Goal: Transaction & Acquisition: Purchase product/service

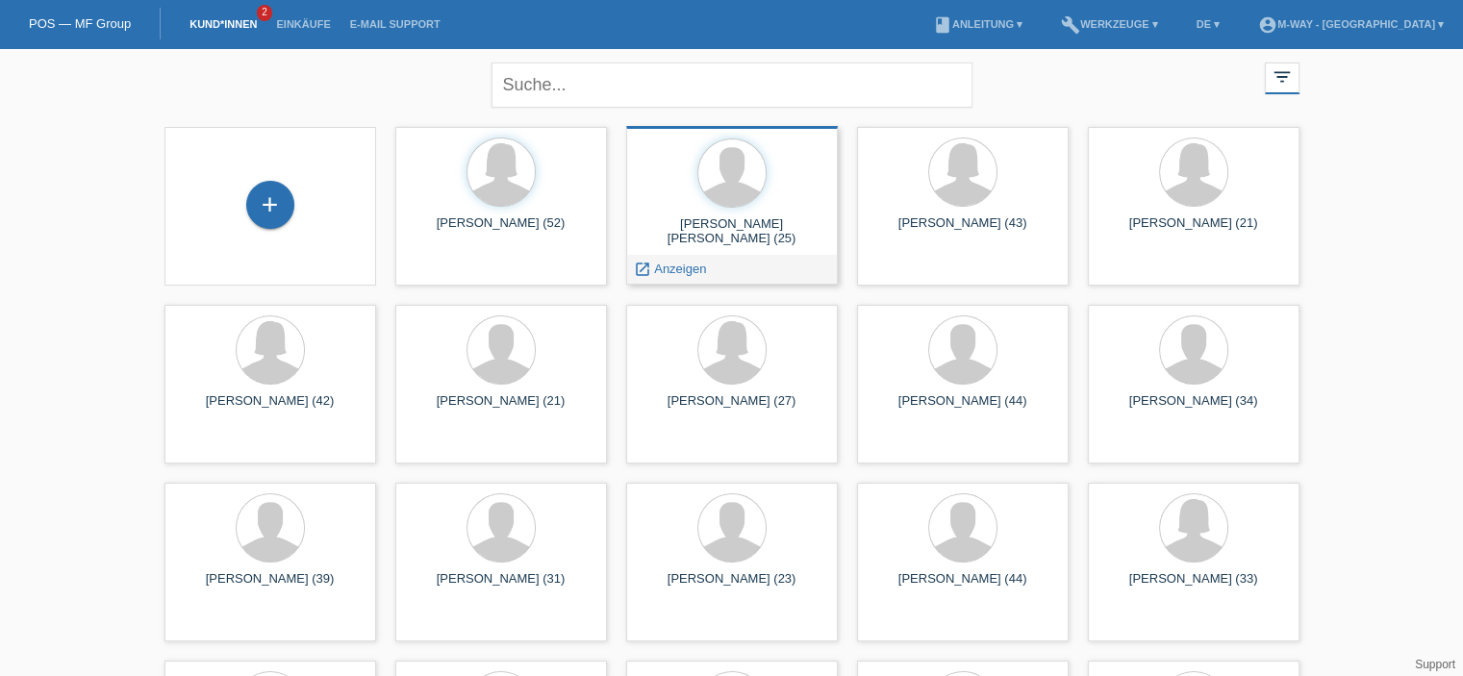
click at [796, 208] on div at bounding box center [732, 175] width 181 height 72
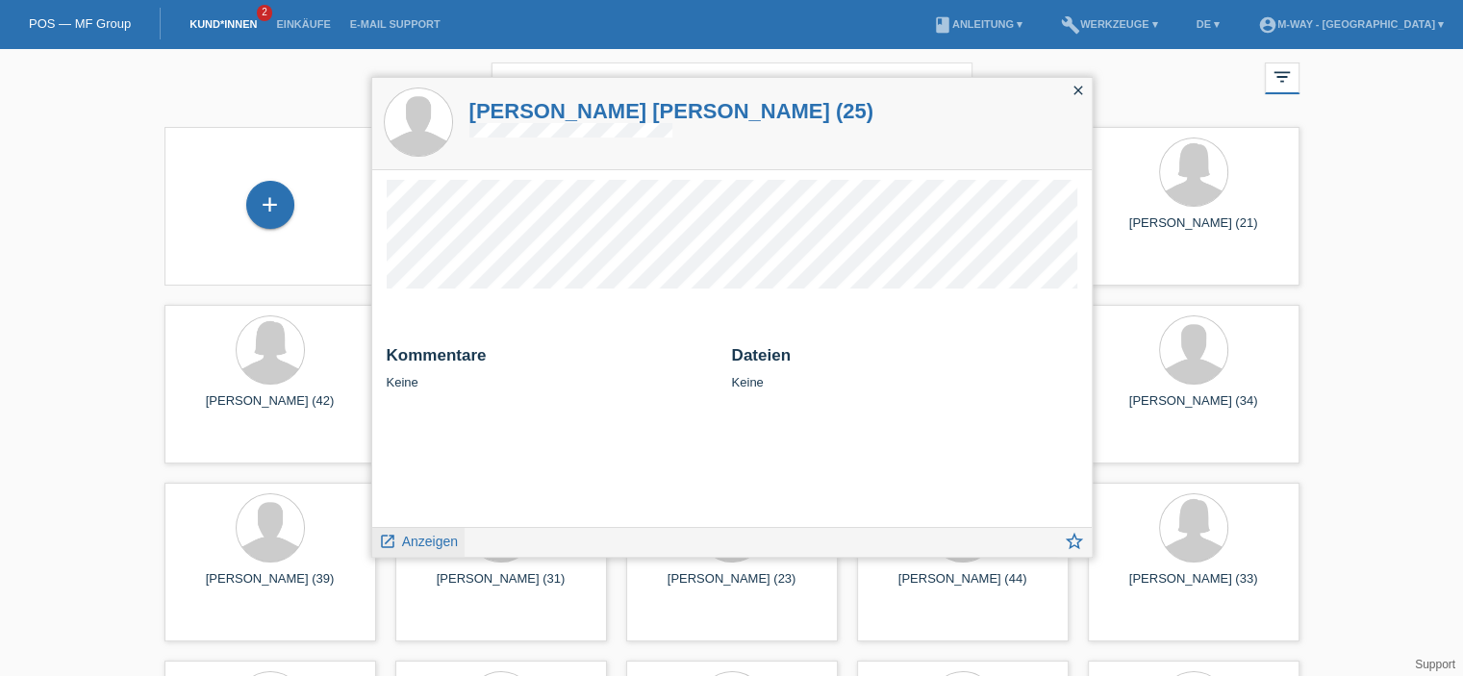
click at [423, 535] on span "Anzeigen" at bounding box center [430, 541] width 56 height 15
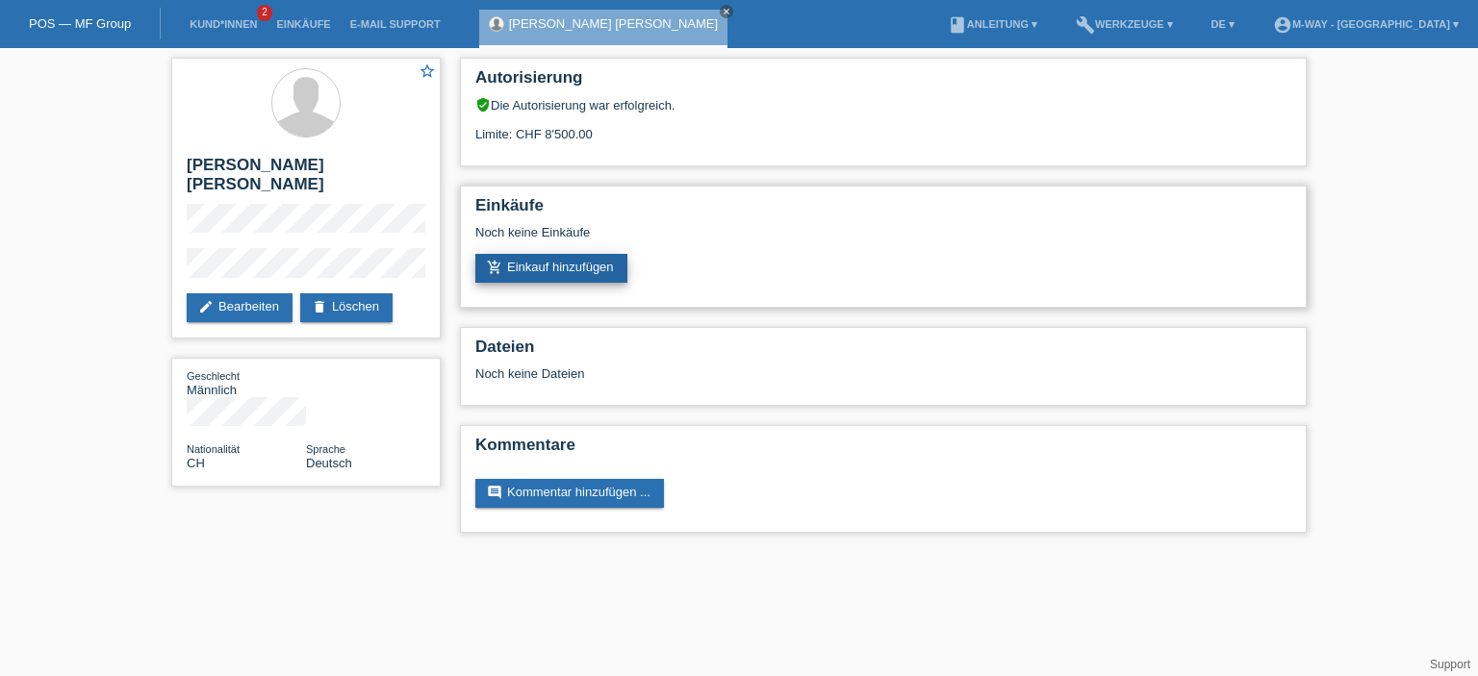
click at [595, 275] on link "add_shopping_cart Einkauf hinzufügen" at bounding box center [551, 268] width 152 height 29
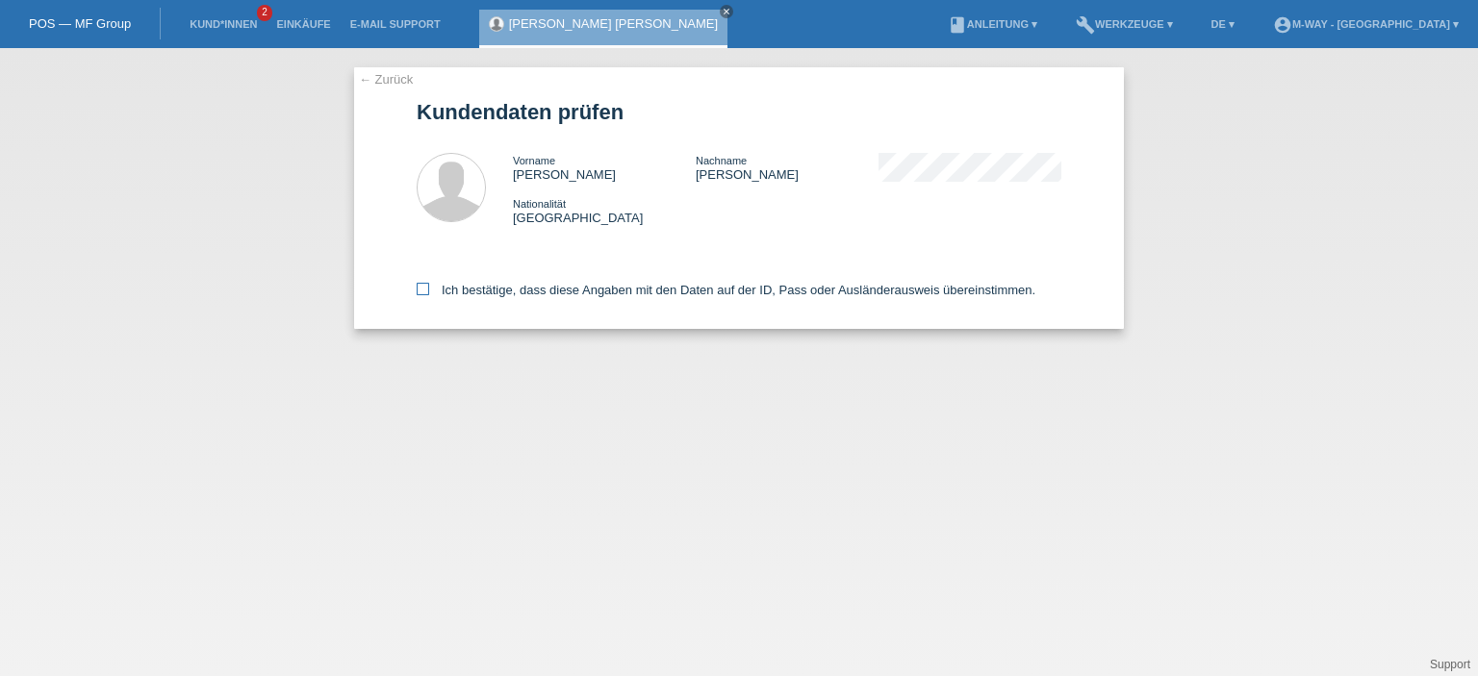
click at [429, 295] on label "Ich bestätige, dass diese Angaben mit den Daten auf der ID, Pass oder Ausländer…" at bounding box center [726, 290] width 619 height 14
click at [429, 295] on input "Ich bestätige, dass diese Angaben mit den Daten auf der ID, Pass oder Ausländer…" at bounding box center [423, 289] width 13 height 13
checkbox input "true"
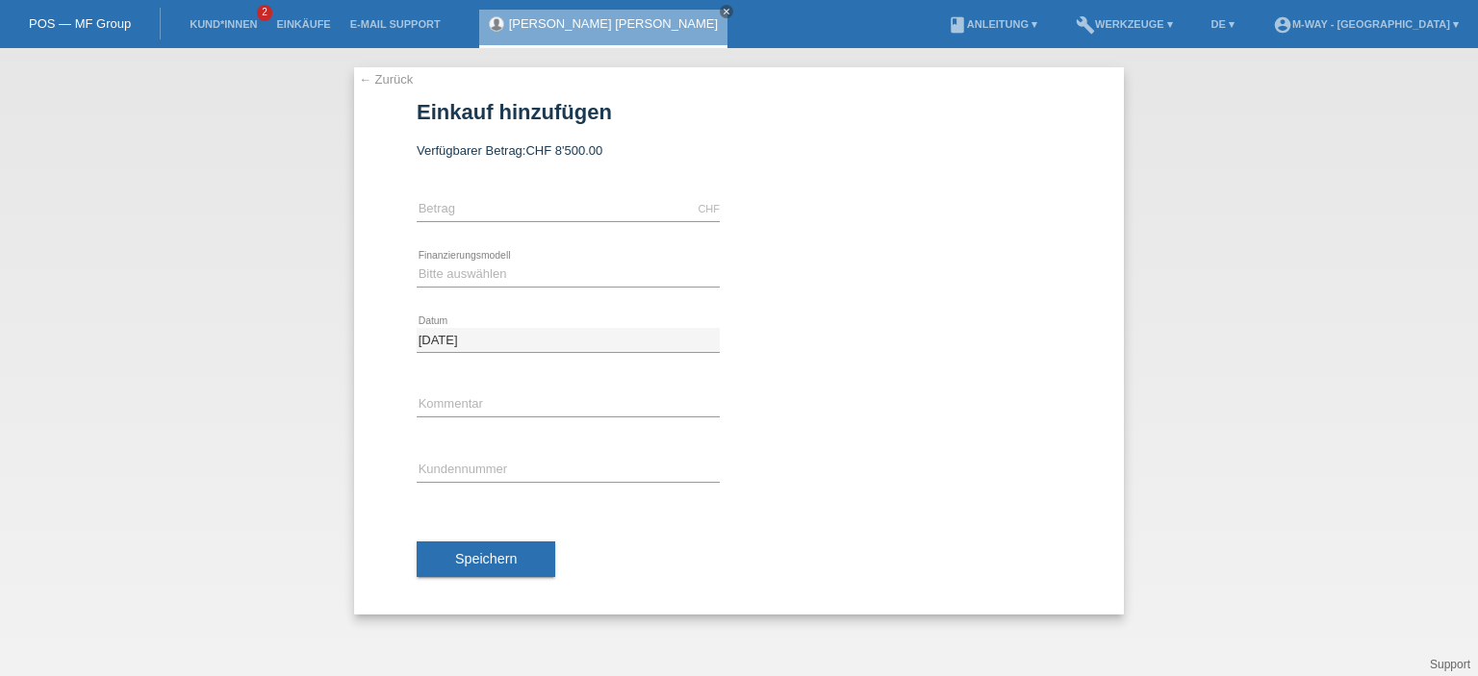
click at [477, 482] on icon at bounding box center [568, 482] width 303 height 1
click at [478, 467] on input "text" at bounding box center [568, 471] width 303 height 24
click at [402, 82] on link "← Zurück" at bounding box center [386, 79] width 54 height 14
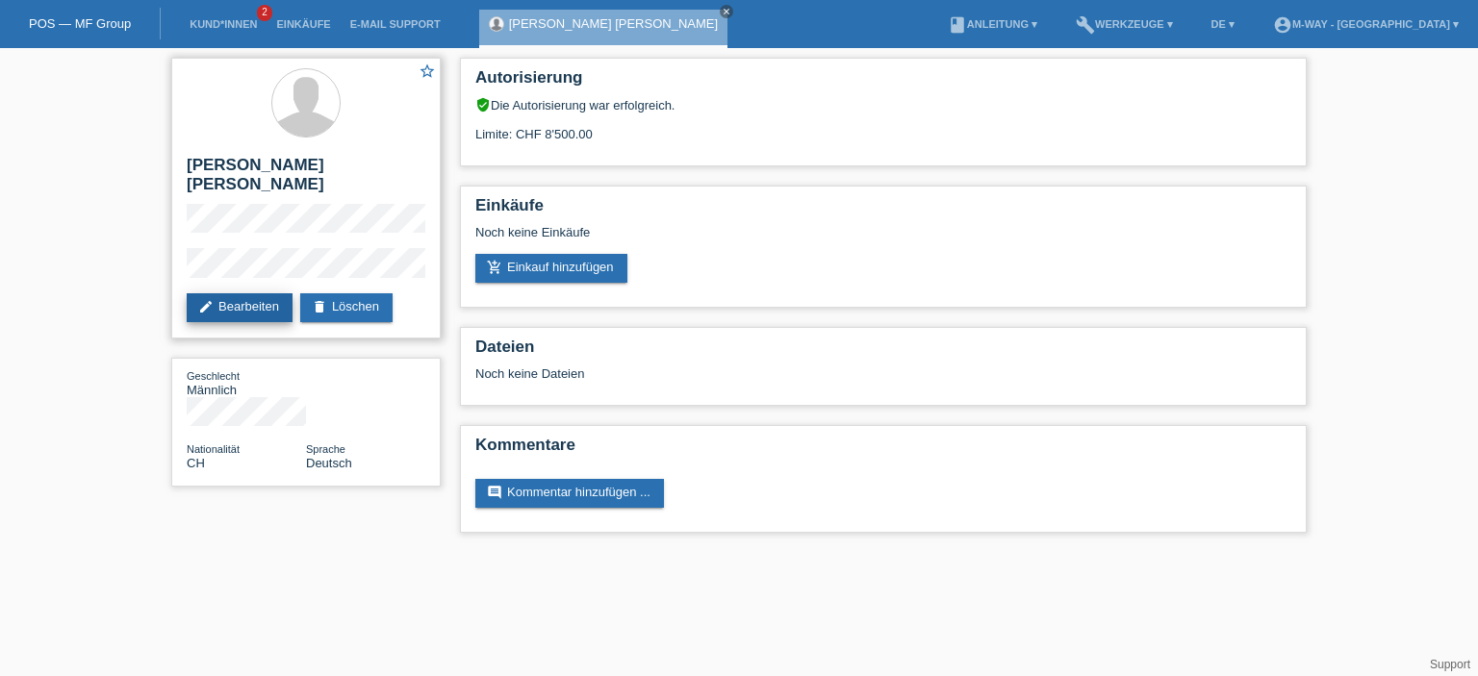
click at [270, 293] on link "edit Bearbeiten" at bounding box center [240, 307] width 106 height 29
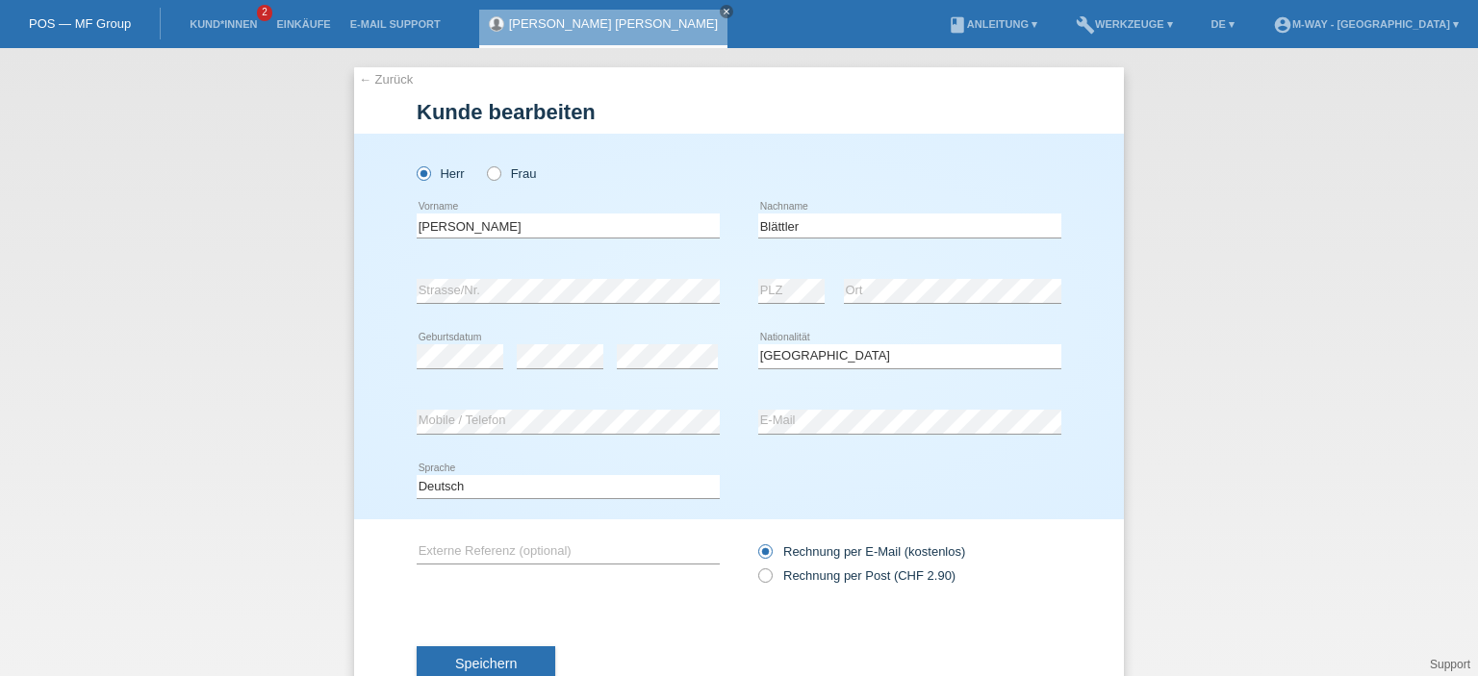
select select "CH"
click at [474, 230] on input "Stevens" at bounding box center [568, 226] width 303 height 24
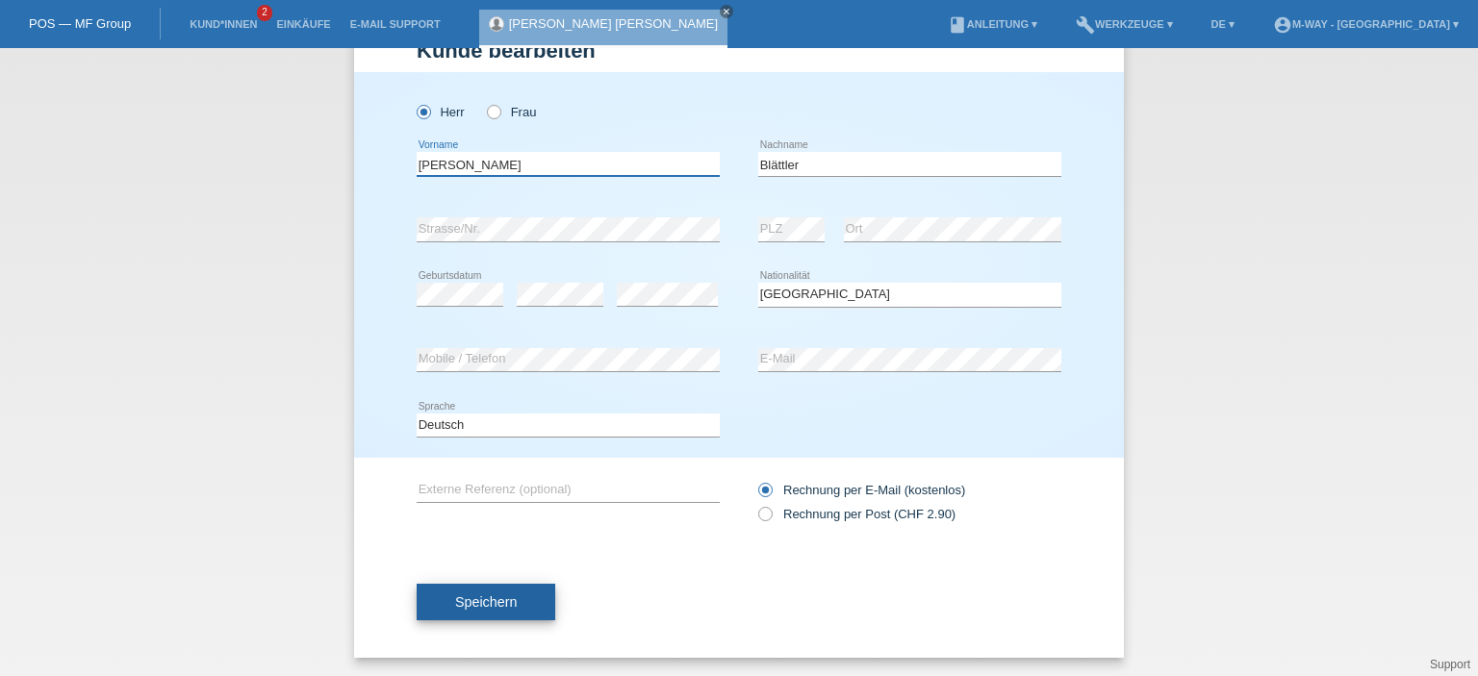
type input "[PERSON_NAME]"
click at [469, 608] on span "Speichern" at bounding box center [486, 601] width 62 height 15
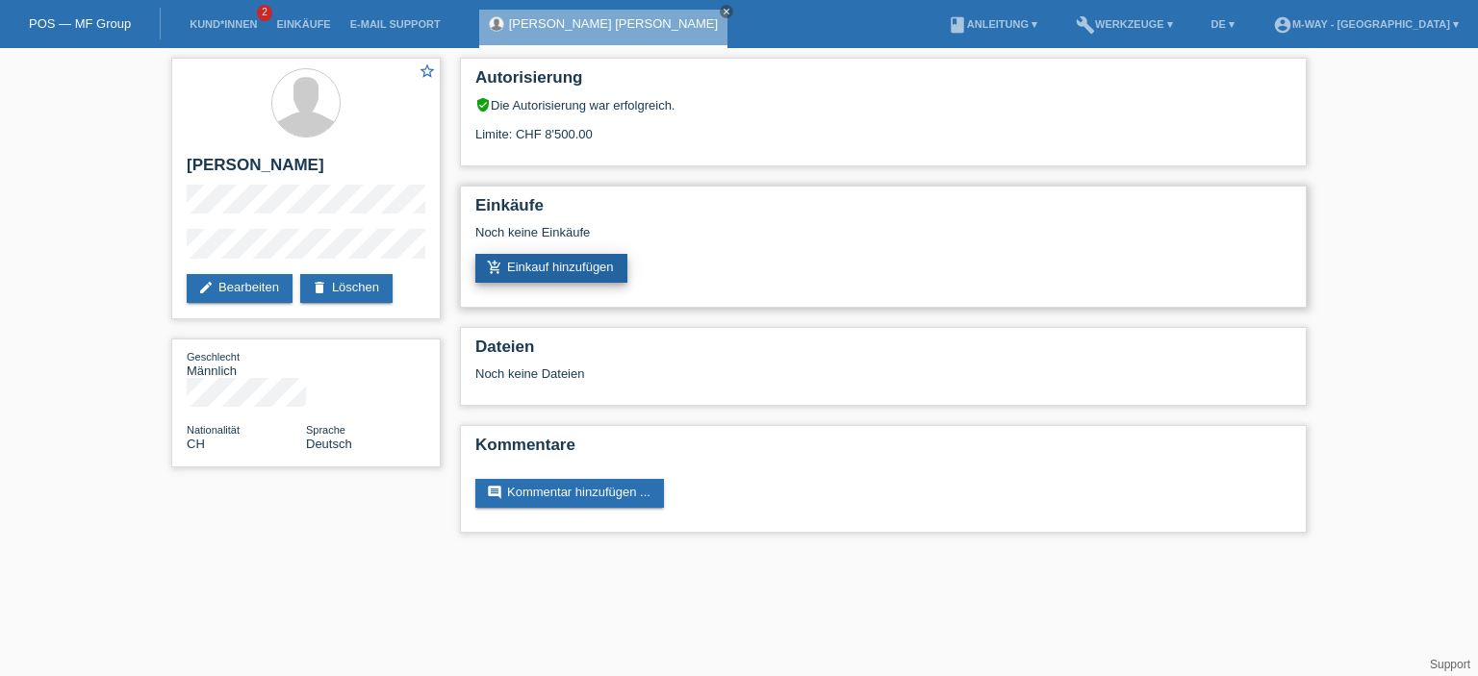
click at [593, 273] on link "add_shopping_cart Einkauf hinzufügen" at bounding box center [551, 268] width 152 height 29
click at [239, 288] on link "edit Bearbeiten" at bounding box center [240, 288] width 106 height 29
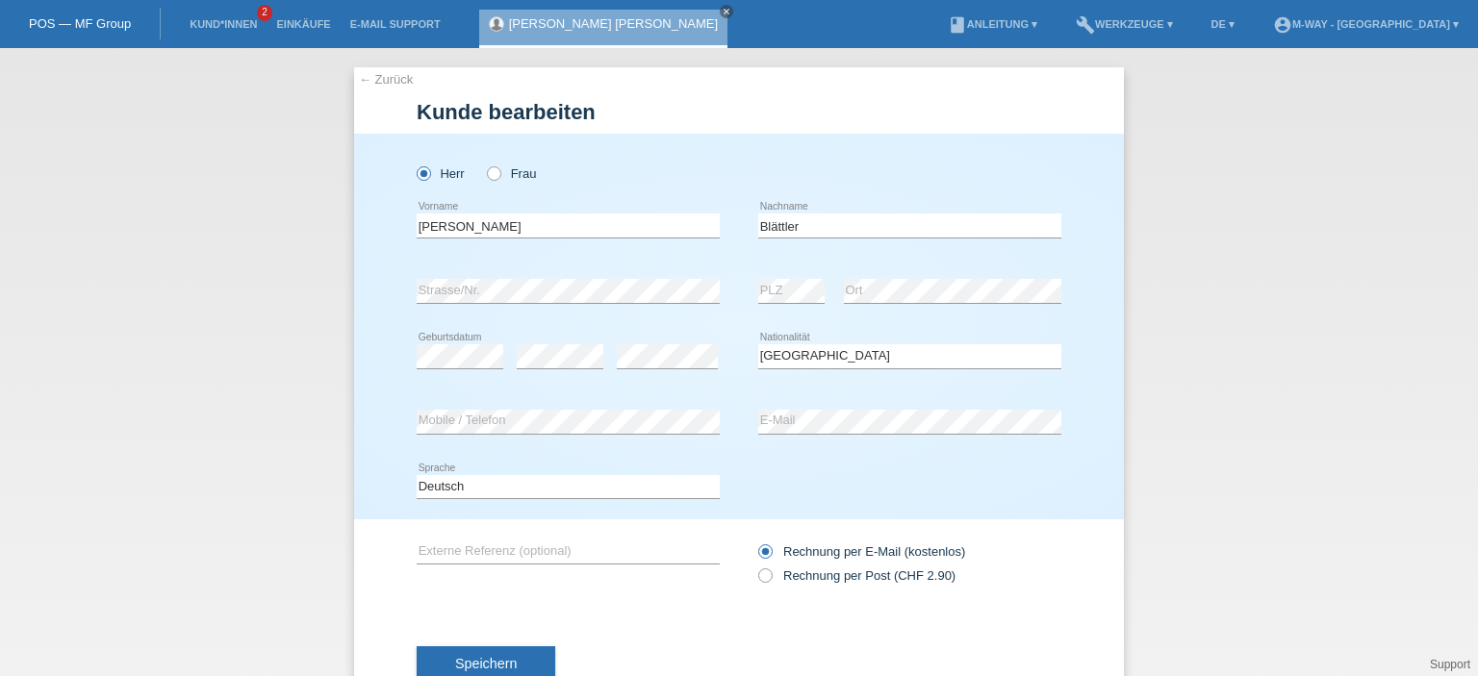
select select "CH"
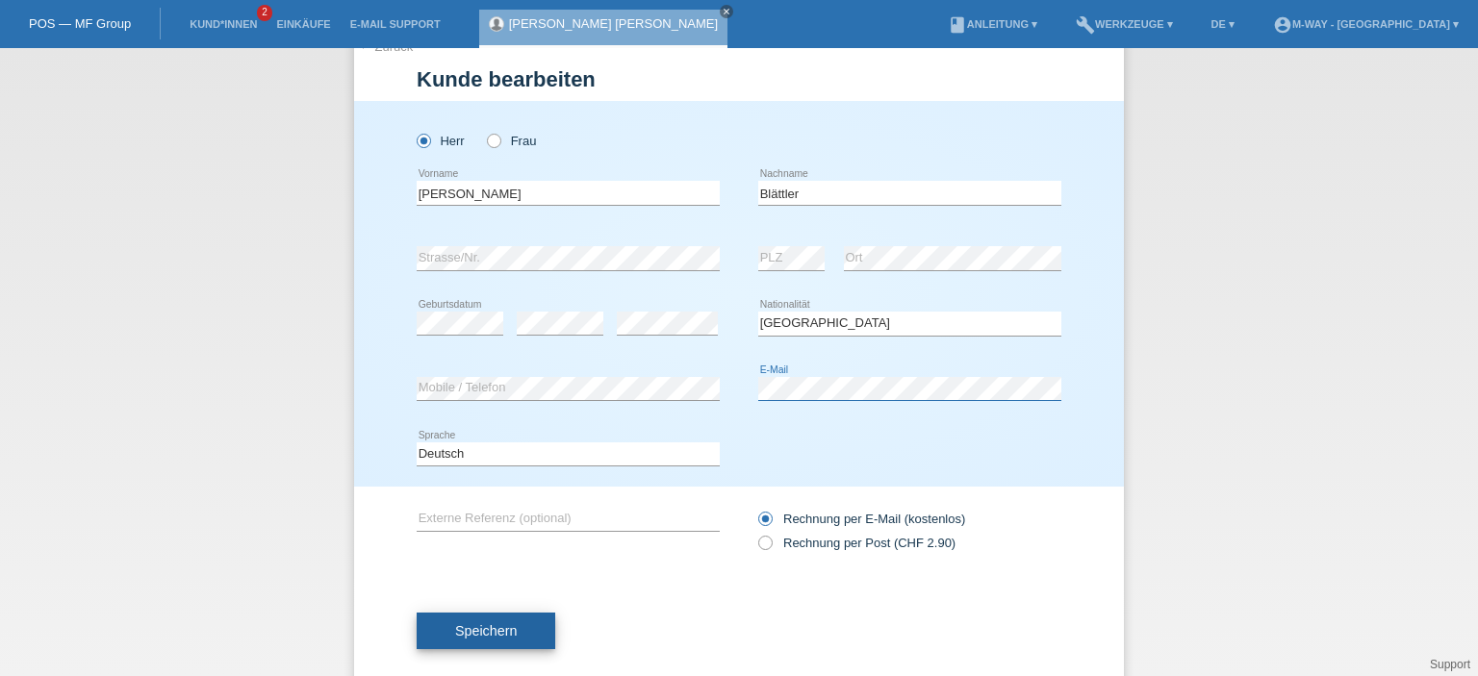
scroll to position [62, 0]
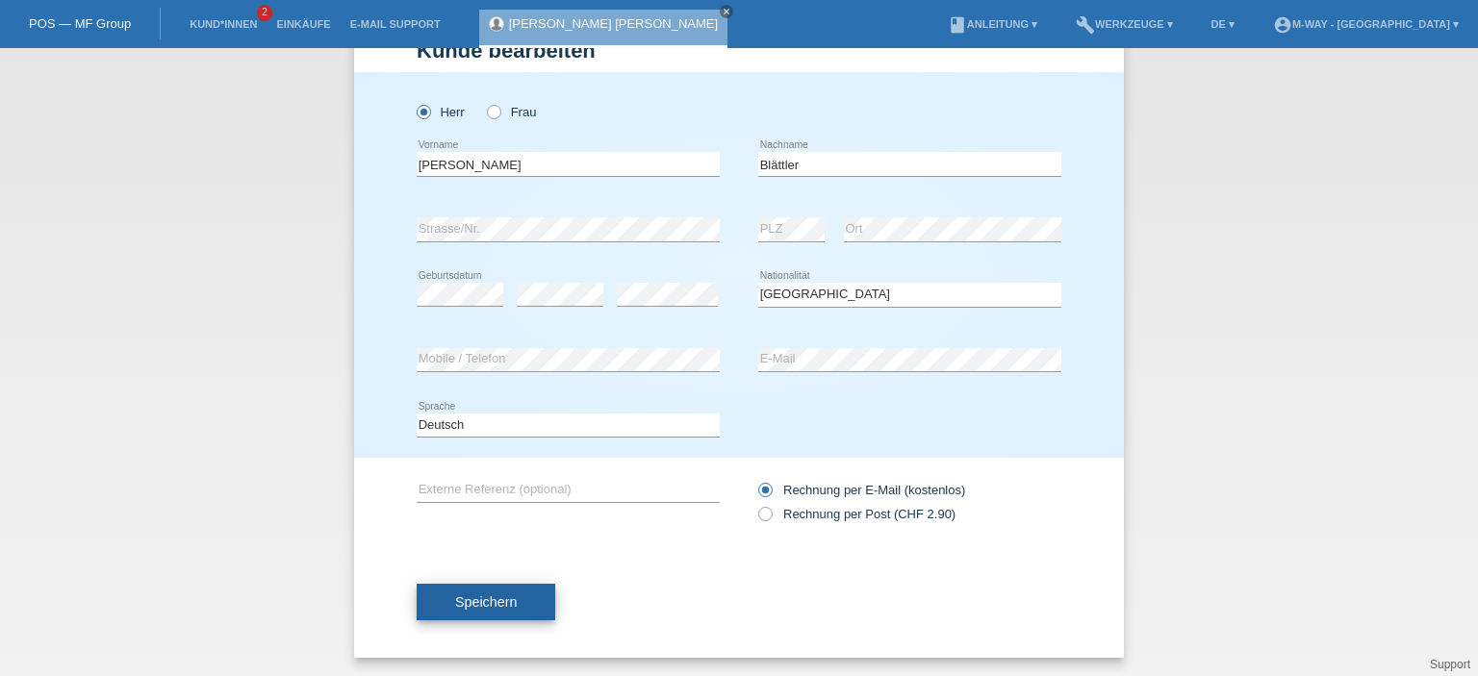
click at [496, 606] on span "Speichern" at bounding box center [486, 601] width 62 height 15
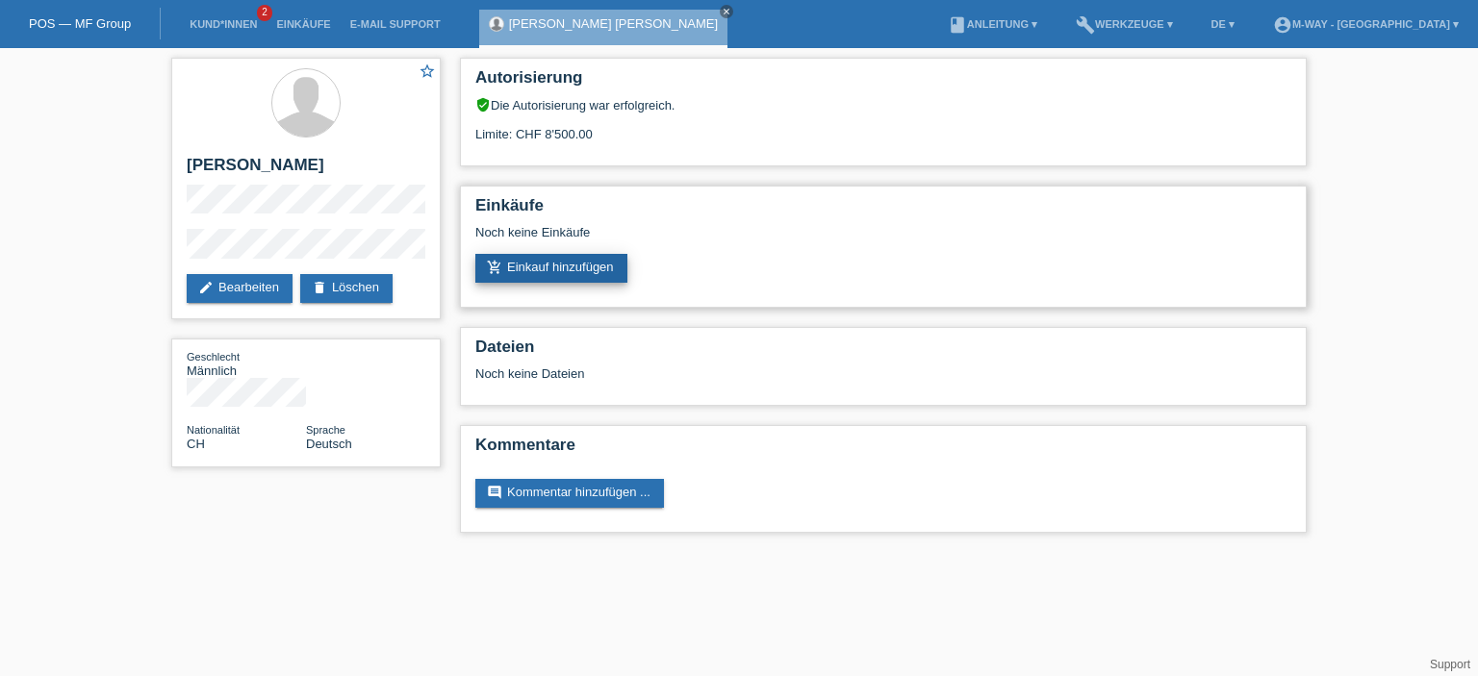
click at [599, 275] on link "add_shopping_cart Einkauf hinzufügen" at bounding box center [551, 268] width 152 height 29
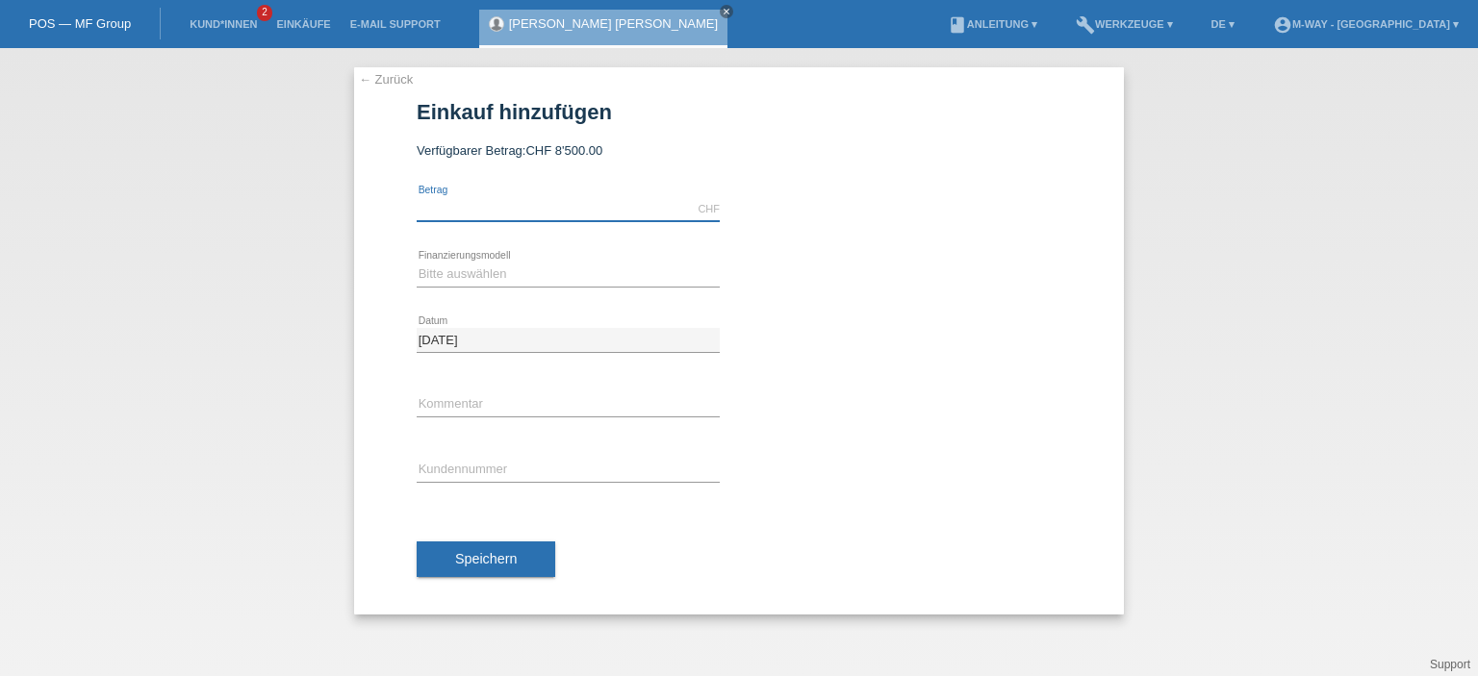
click at [536, 210] on input "text" at bounding box center [568, 209] width 303 height 24
type input "3824.15"
click at [523, 271] on select "Bitte auswählen Fixe Raten Kauf auf Rechnung mit Teilzahlungsoption" at bounding box center [568, 274] width 303 height 23
select select "77"
click at [417, 263] on select "Bitte auswählen Fixe Raten Kauf auf Rechnung mit Teilzahlungsoption" at bounding box center [568, 274] width 303 height 23
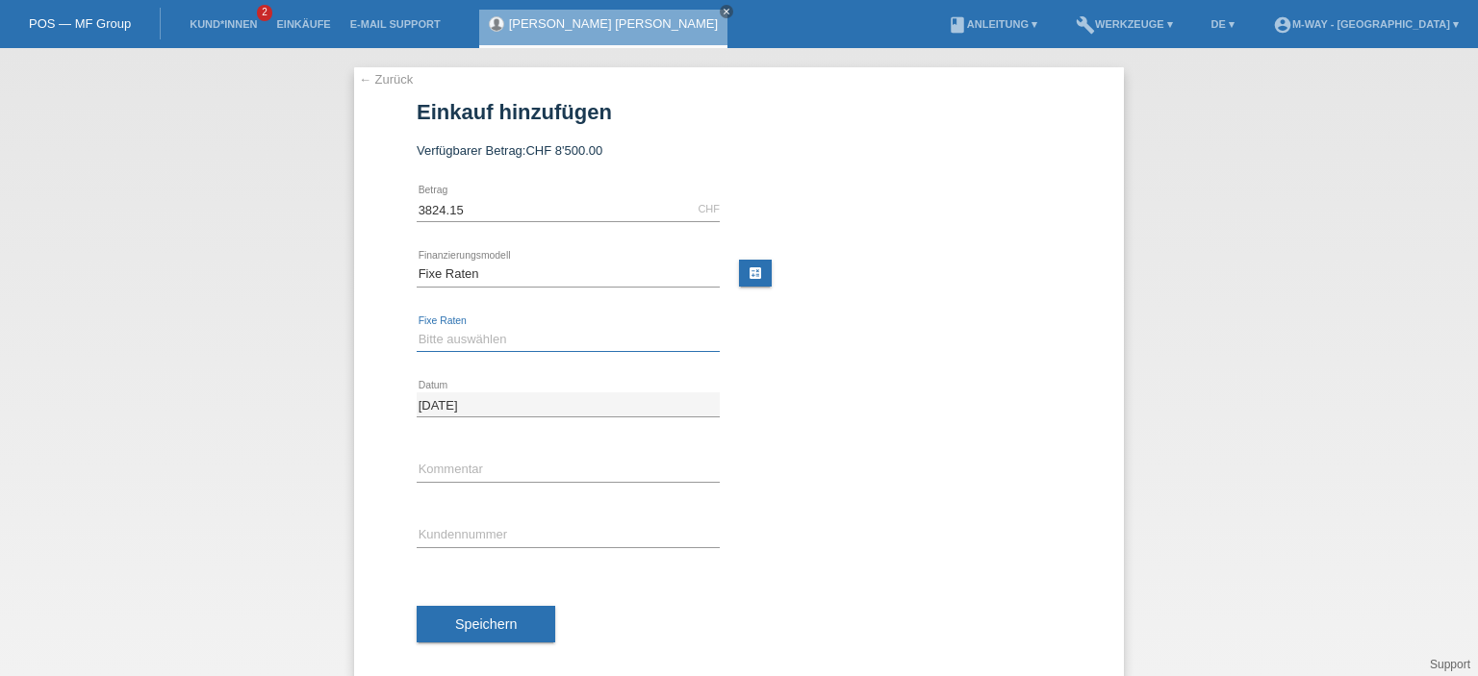
click at [516, 340] on select "Bitte auswählen 4 Raten 5 Raten 6 Raten 7 Raten 8 Raten 9 Raten 10 Raten 11 Rat…" at bounding box center [568, 339] width 303 height 23
select select "202"
click at [417, 328] on select "Bitte auswählen 4 Raten 5 Raten 6 Raten 7 Raten 8 Raten 9 Raten 10 Raten 11 Rat…" at bounding box center [568, 339] width 303 height 23
click at [477, 468] on input "text" at bounding box center [568, 470] width 303 height 24
type input "neues eBike"
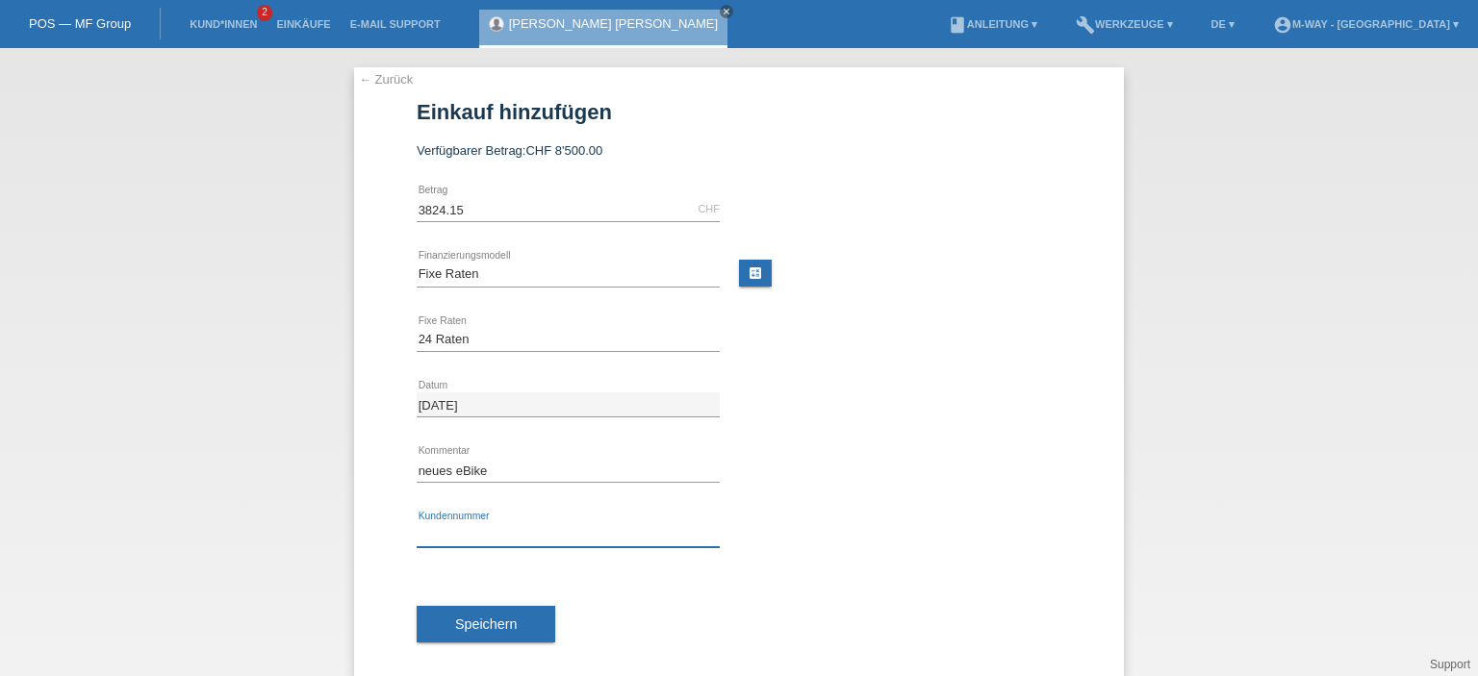
click at [490, 536] on input "text" at bounding box center [568, 535] width 303 height 24
type input "K027135"
click at [523, 624] on button "Speichern" at bounding box center [486, 624] width 139 height 37
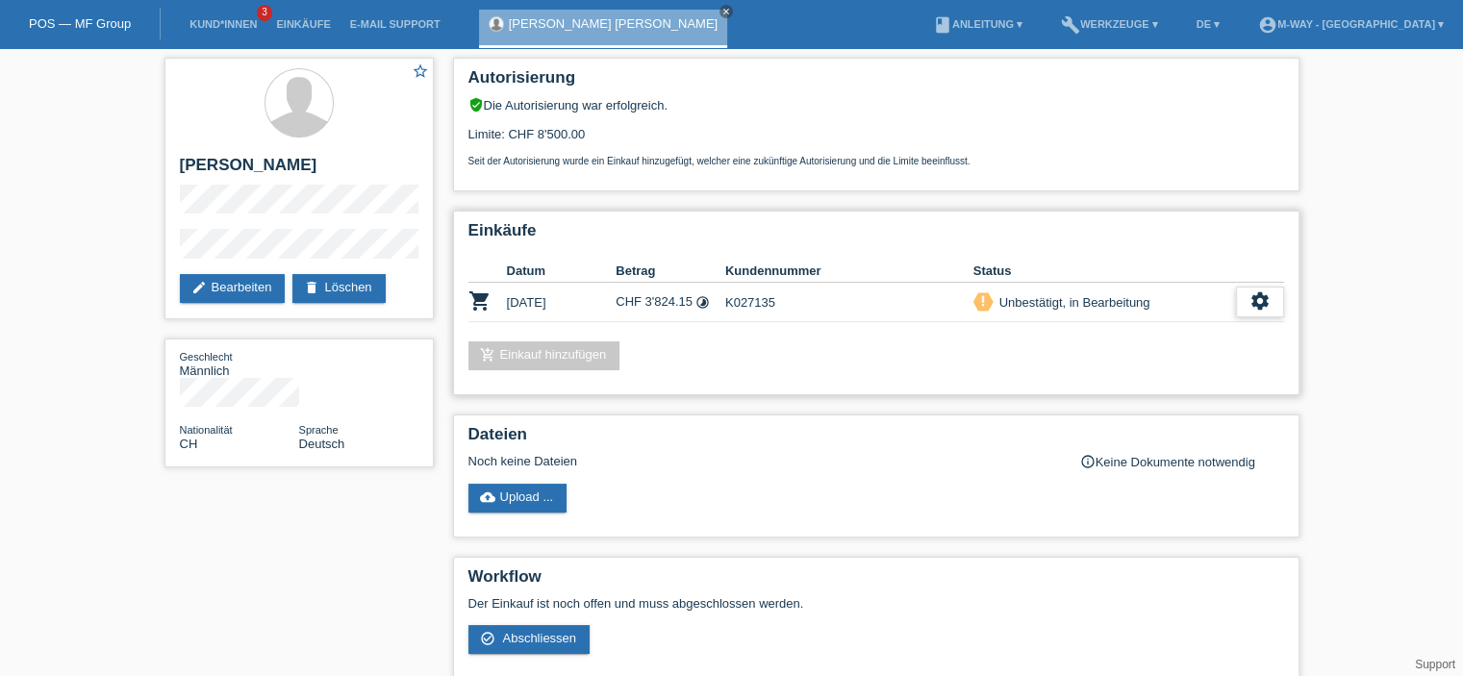
click at [1267, 307] on icon "settings" at bounding box center [1260, 301] width 21 height 21
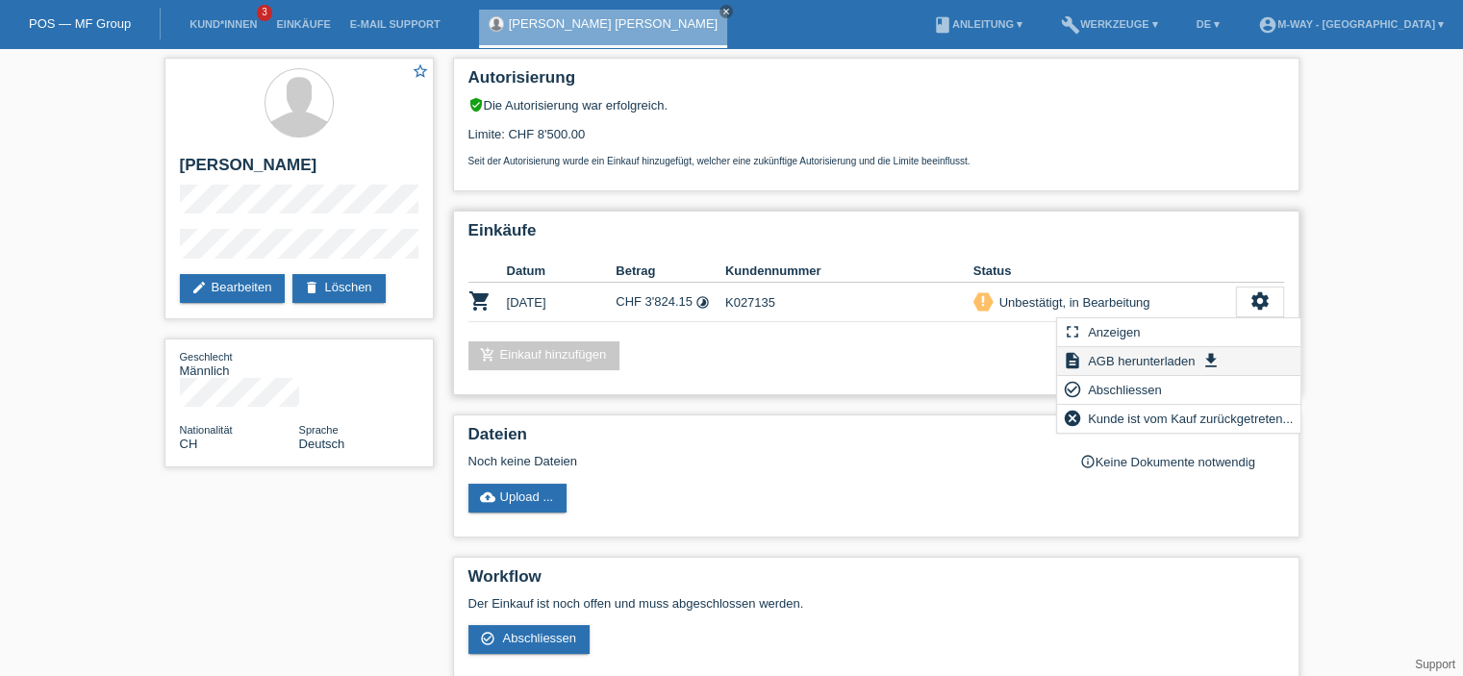
click at [1181, 360] on span "AGB herunterladen" at bounding box center [1141, 360] width 113 height 23
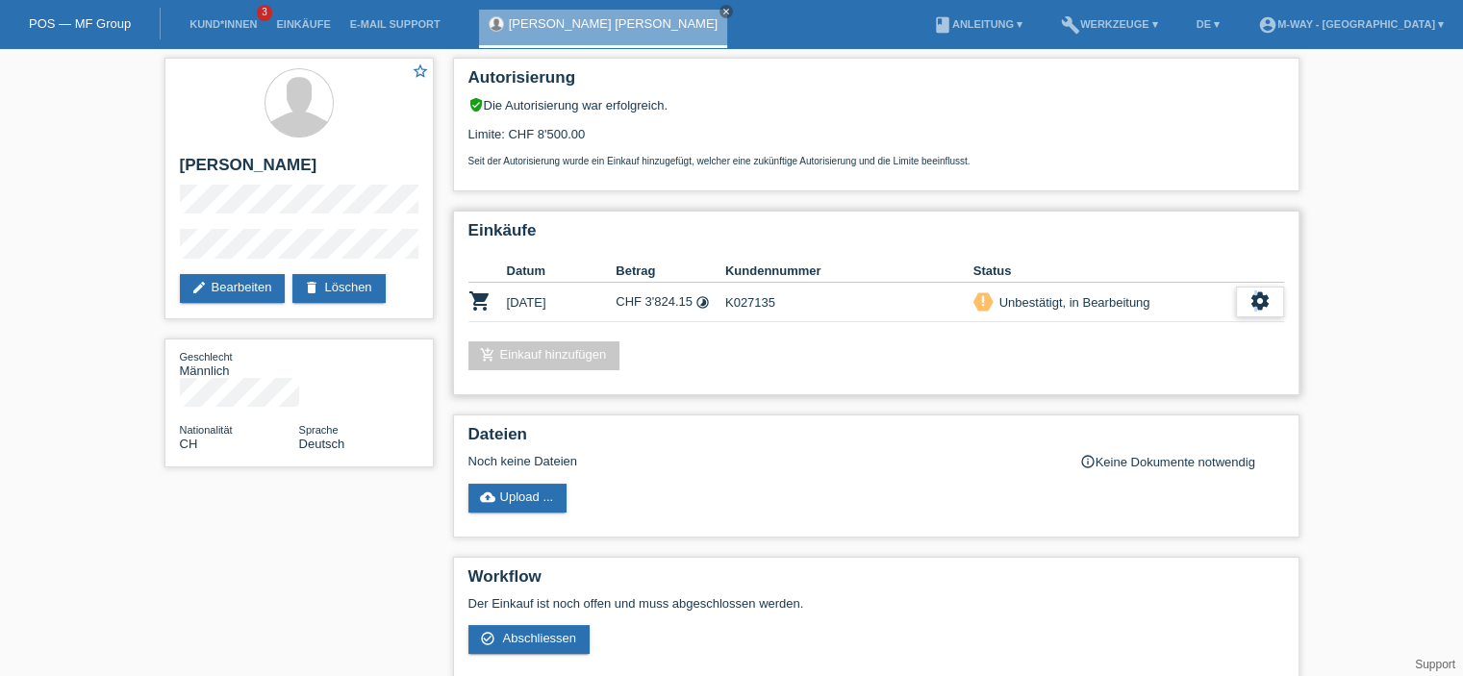
click at [1255, 303] on icon "settings" at bounding box center [1260, 301] width 21 height 21
click at [1116, 388] on span "Abschliessen" at bounding box center [1108, 389] width 80 height 23
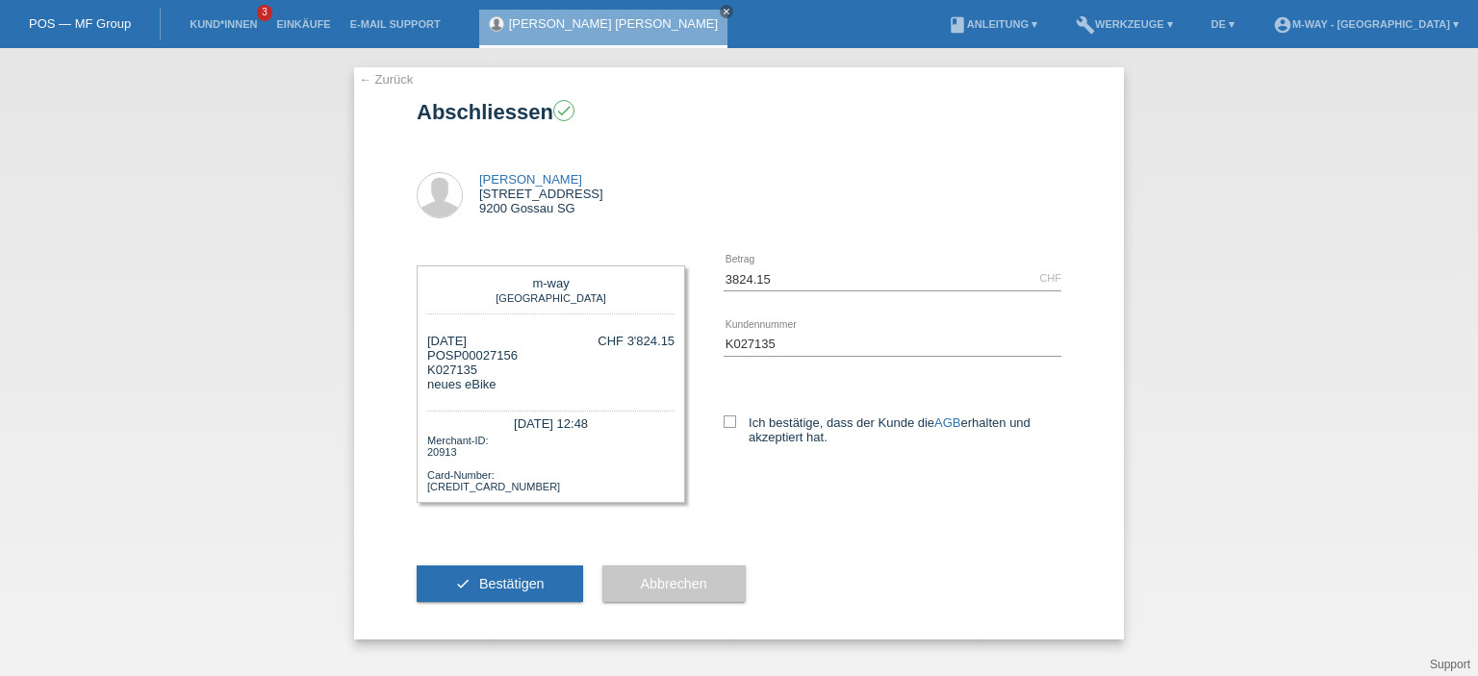
drag, startPoint x: 729, startPoint y: 425, endPoint x: 716, endPoint y: 439, distance: 19.0
click at [729, 428] on label "Ich bestätige, dass der Kunde die AGB erhalten und akzeptiert hat." at bounding box center [892, 430] width 338 height 29
click at [738, 424] on label "Ich bestätige, dass der Kunde die AGB erhalten und akzeptiert hat." at bounding box center [892, 430] width 338 height 29
click at [736, 424] on input "Ich bestätige, dass der Kunde die AGB erhalten und akzeptiert hat." at bounding box center [729, 422] width 13 height 13
checkbox input "true"
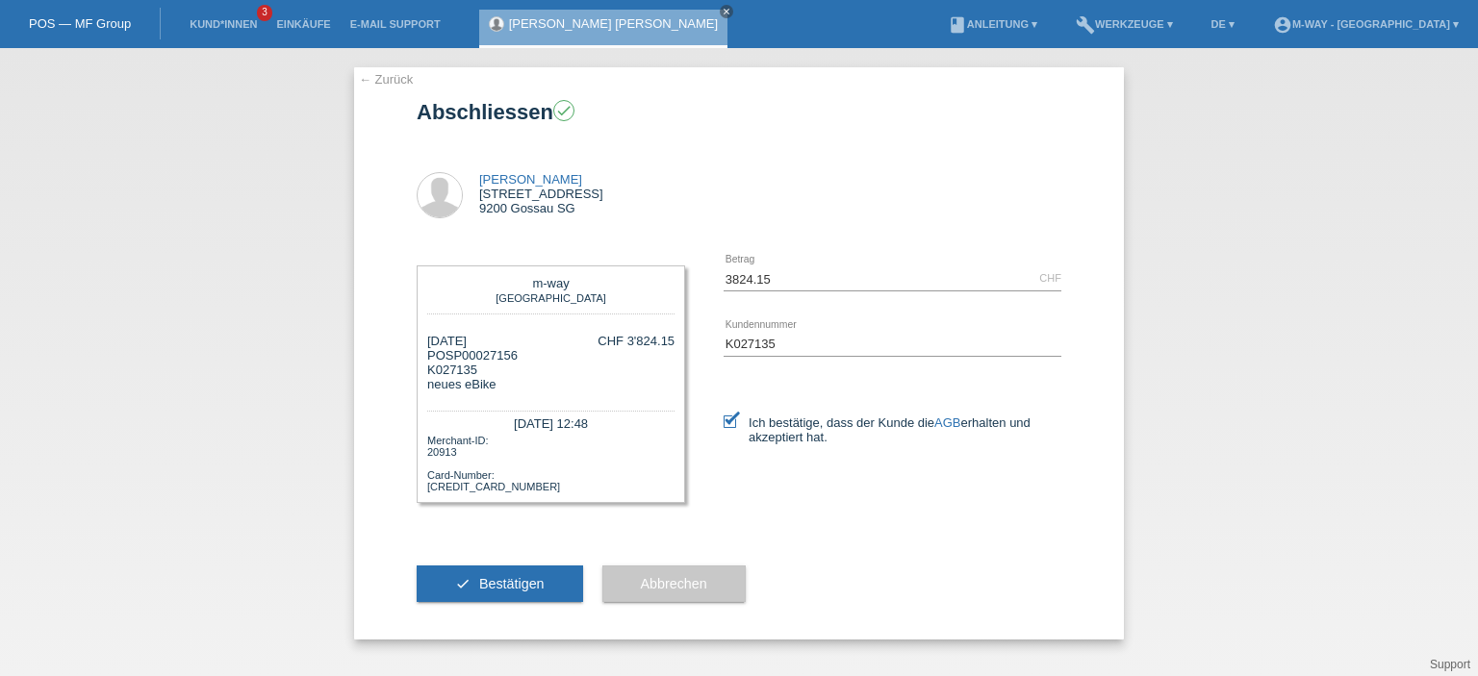
click at [548, 580] on button "check Bestätigen" at bounding box center [500, 584] width 166 height 37
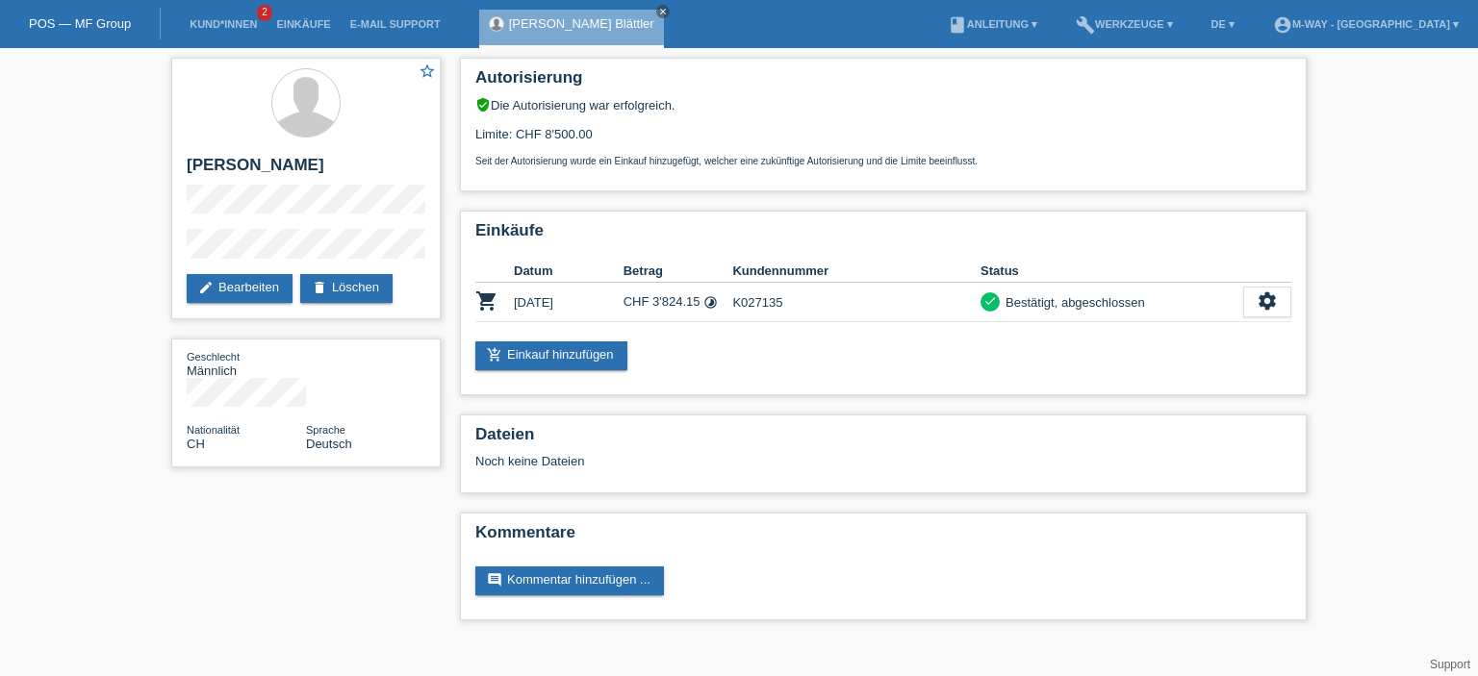
click at [198, 519] on div "star_border [PERSON_NAME] edit Bearbeiten delete Löschen Geschlecht Männlich Na…" at bounding box center [739, 344] width 1154 height 592
